Goal: Task Accomplishment & Management: Use online tool/utility

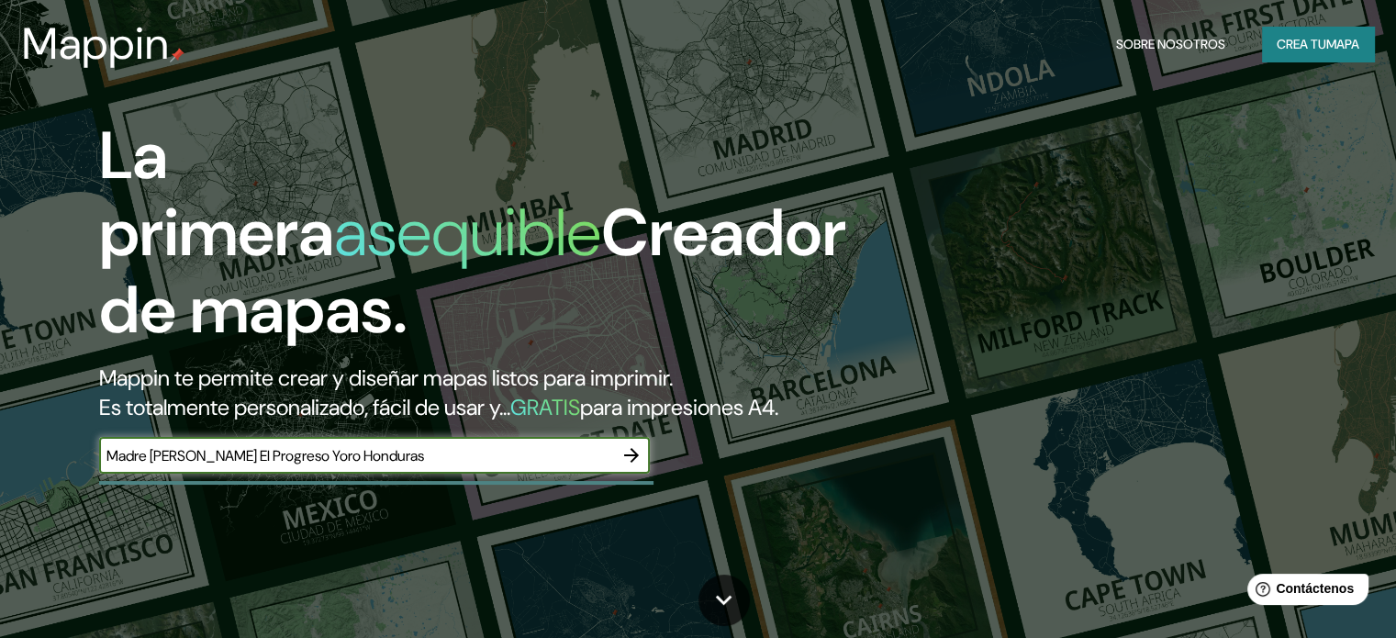
type input "Madre [PERSON_NAME] El Progreso Yoro Honduras"
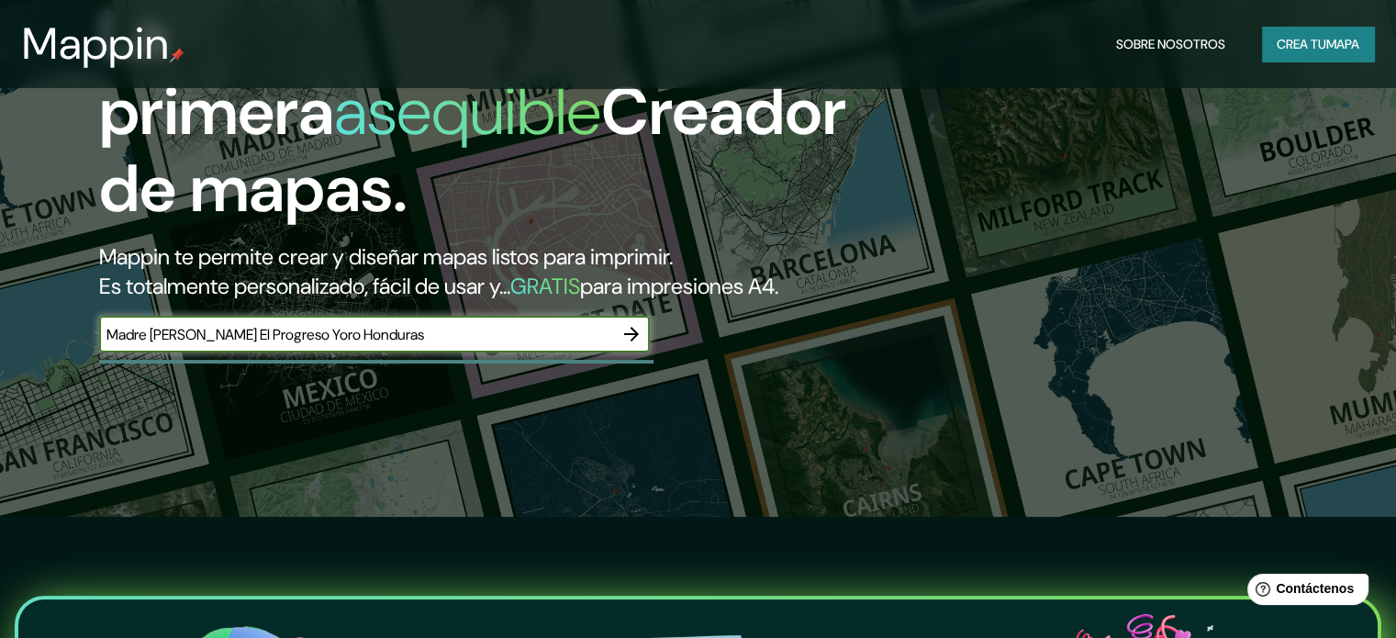
scroll to position [122, 0]
click at [640, 344] on icon "button" at bounding box center [631, 333] width 22 height 22
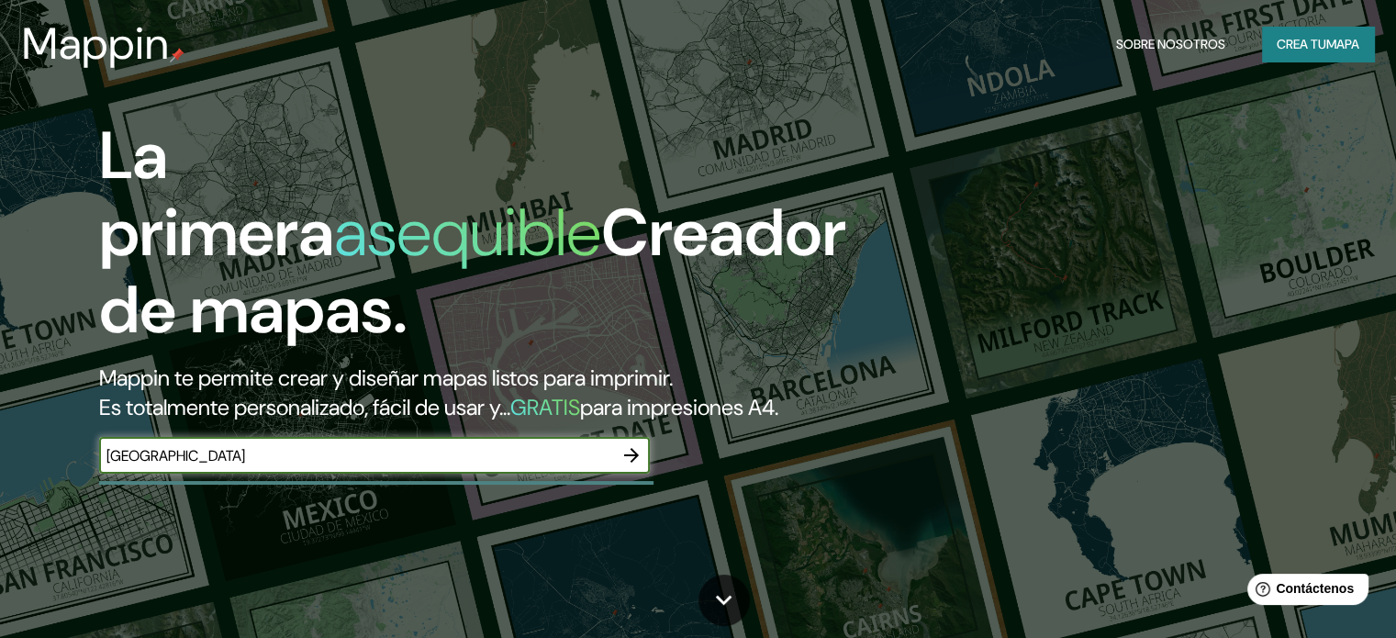
type input "[GEOGRAPHIC_DATA]"
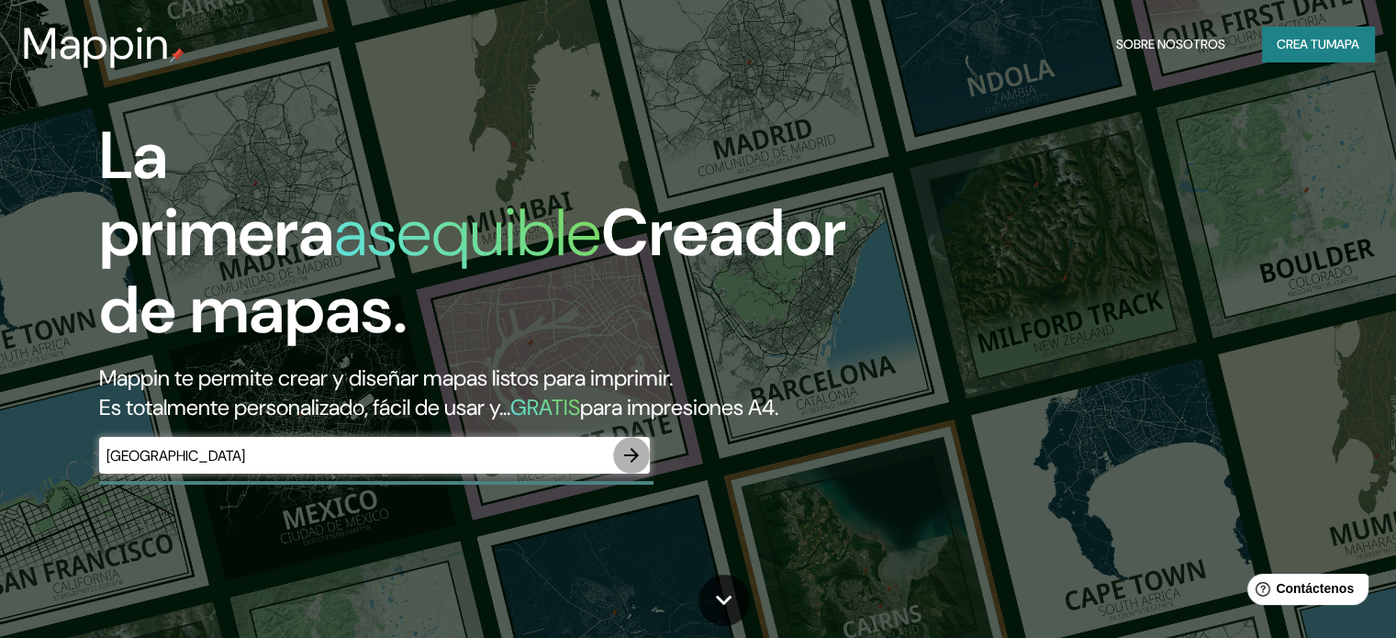
click at [628, 466] on icon "button" at bounding box center [631, 455] width 22 height 22
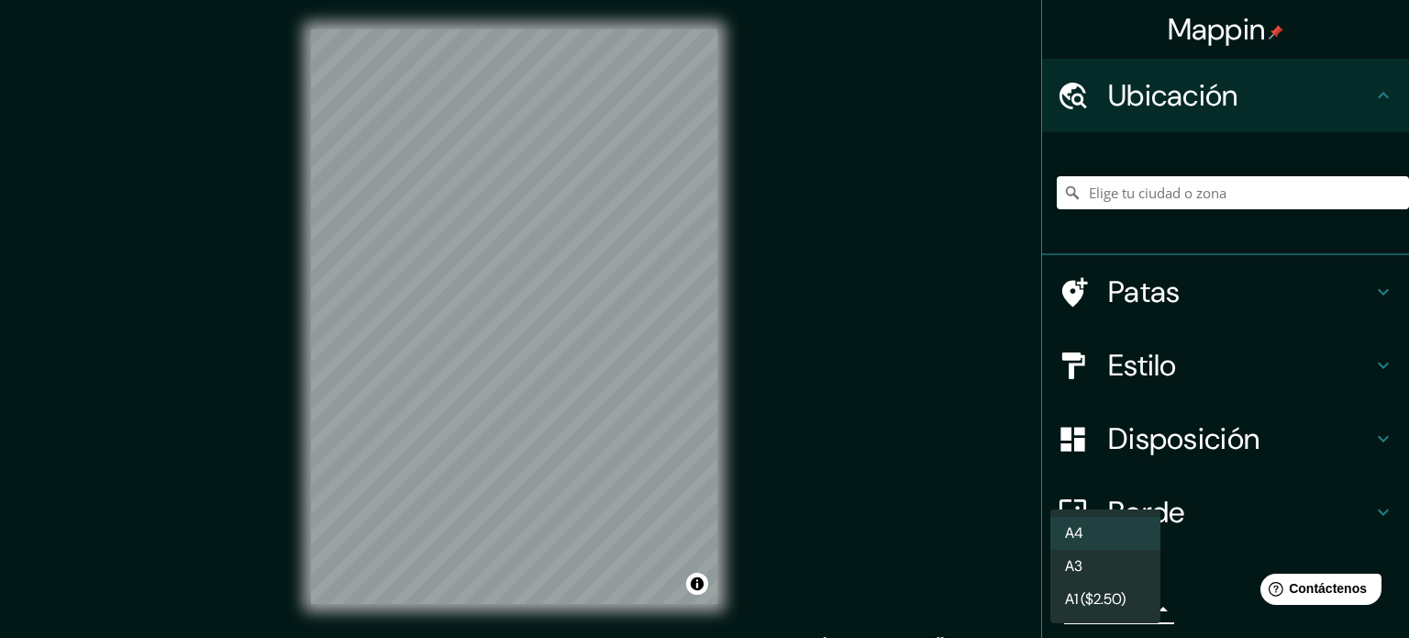
click at [1144, 611] on body "Mappin Ubicación Patas Estilo Disposición Borde Elige un borde. Consejo : puede…" at bounding box center [704, 319] width 1409 height 638
click at [1101, 194] on div at bounding box center [704, 319] width 1409 height 638
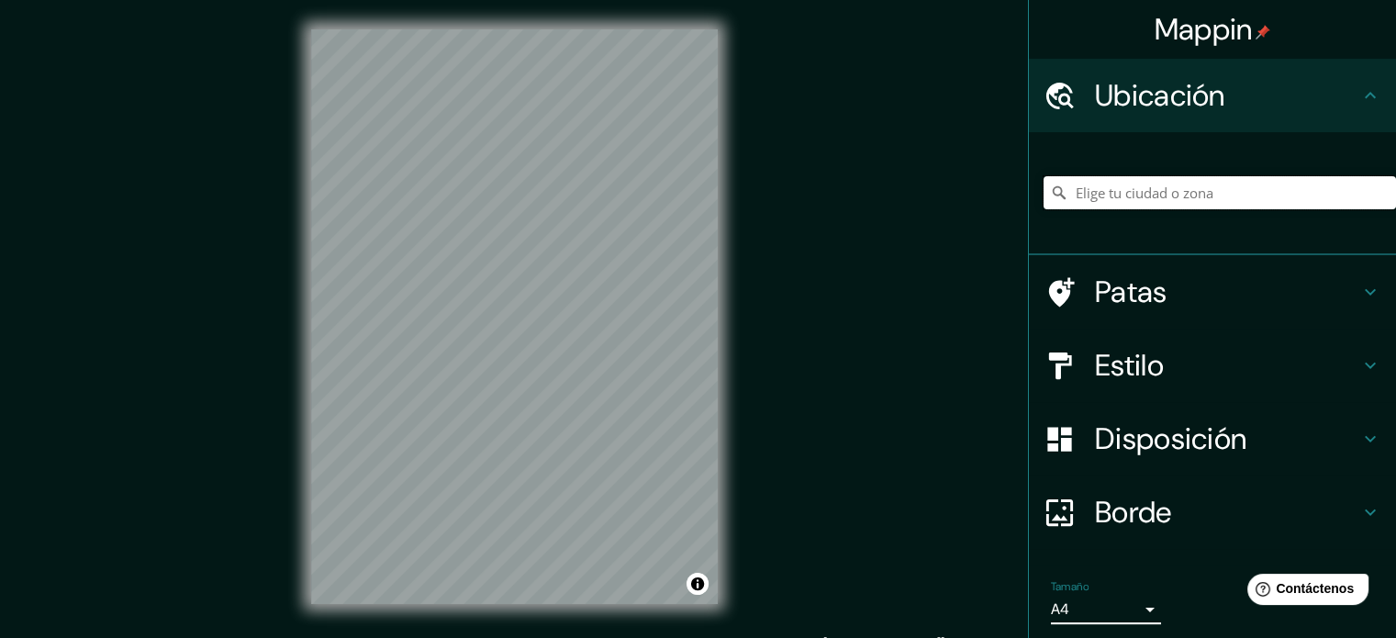
click at [1099, 192] on input "Elige tu ciudad o zona" at bounding box center [1219, 192] width 352 height 33
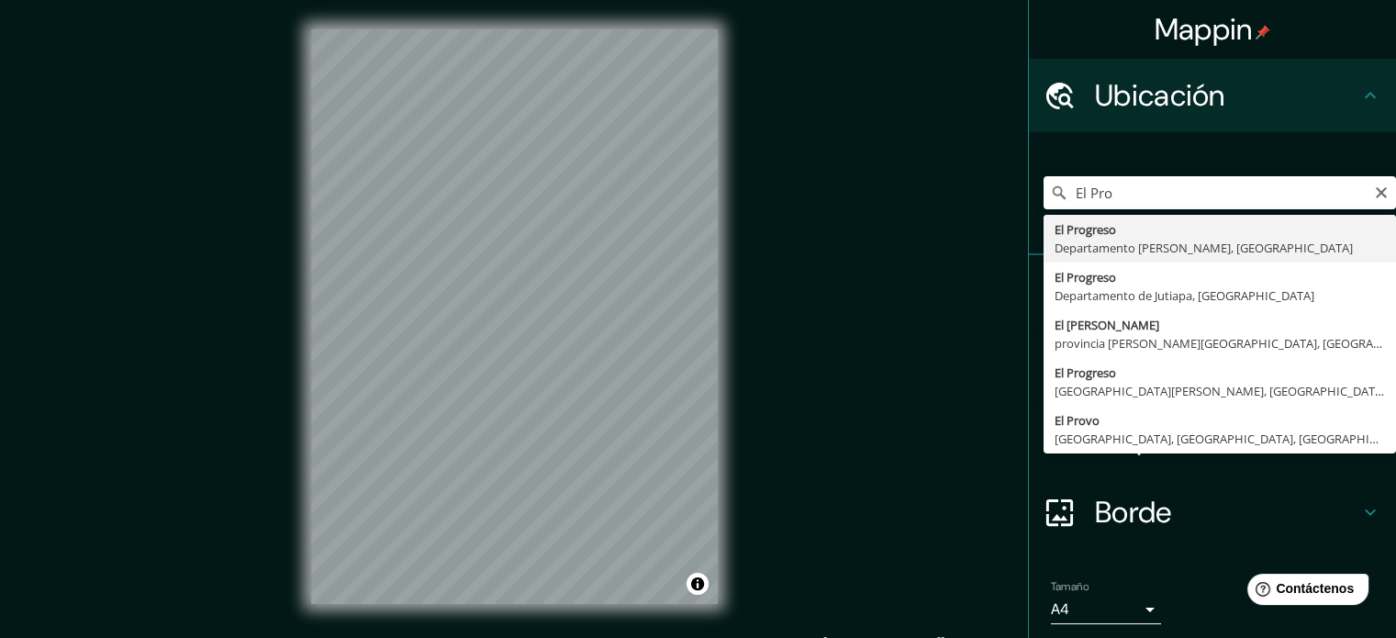
type input "El Progreso, [GEOGRAPHIC_DATA][PERSON_NAME], [GEOGRAPHIC_DATA]"
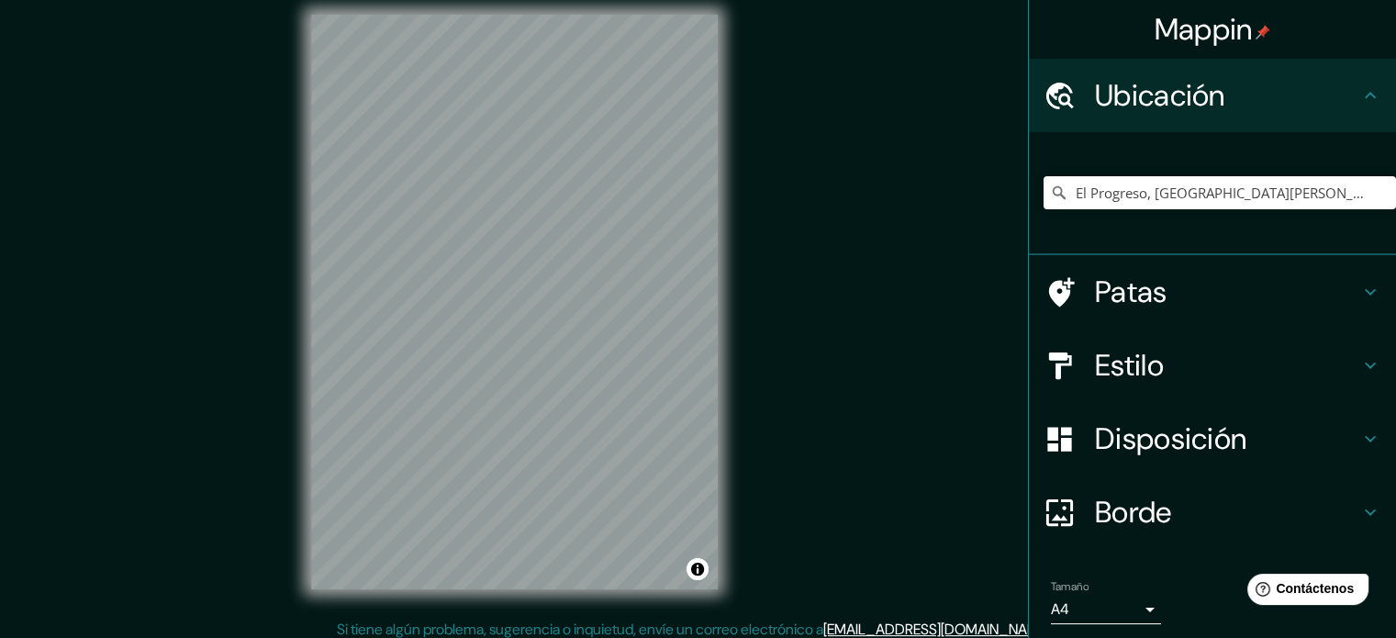
scroll to position [24, 0]
